Goal: Navigation & Orientation: Understand site structure

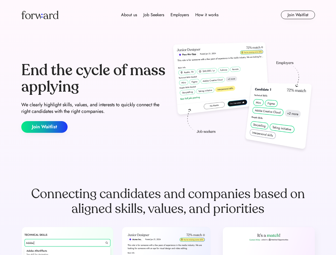
click at [168, 128] on div "End the cycle of mass applying We clearly highlight skills, values, and interes…" at bounding box center [168, 97] width 294 height 114
click at [168, 15] on div "About us Job Seekers Employers How it works" at bounding box center [170, 15] width 210 height 6
click at [40, 15] on img at bounding box center [39, 15] width 37 height 9
click at [170, 15] on div "About us Job Seekers Employers How it works" at bounding box center [170, 15] width 210 height 6
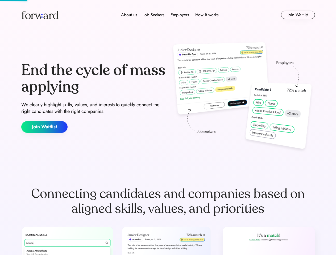
click at [129, 15] on div "About us" at bounding box center [129, 15] width 16 height 6
click at [154, 15] on div "Job Seekers" at bounding box center [153, 15] width 21 height 6
click at [179, 15] on div "Employers" at bounding box center [179, 15] width 18 height 6
click at [206, 15] on div "How it works" at bounding box center [206, 15] width 23 height 6
click at [298, 15] on button "Join Waitlist" at bounding box center [298, 15] width 34 height 9
